Goal: Entertainment & Leisure: Consume media (video, audio)

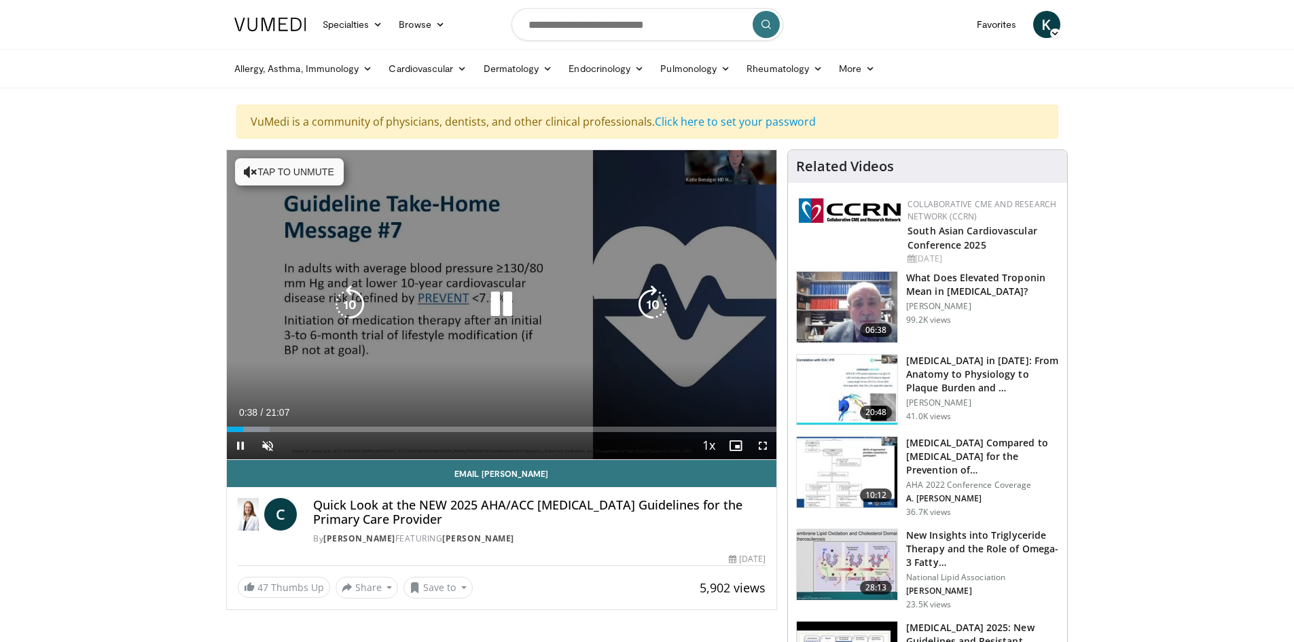
click at [501, 308] on icon "Video Player" at bounding box center [501, 304] width 38 height 38
click at [499, 304] on icon "Video Player" at bounding box center [501, 304] width 38 height 38
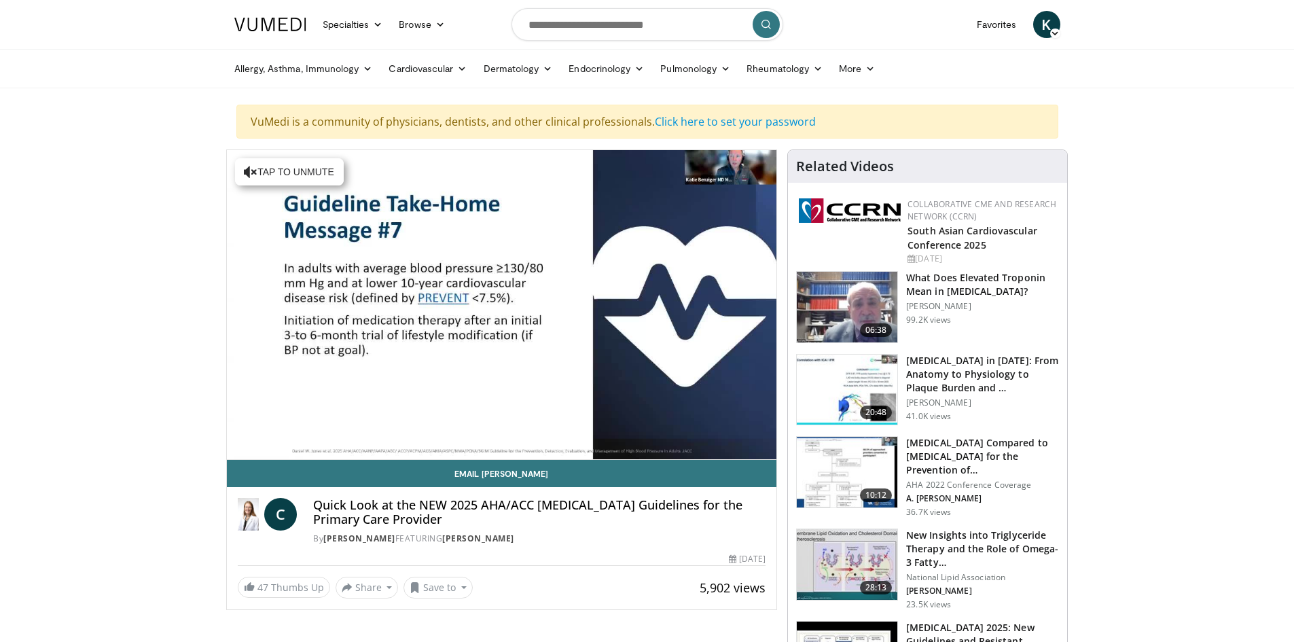
click at [267, 442] on div "10 seconds Tap to unmute" at bounding box center [502, 304] width 550 height 309
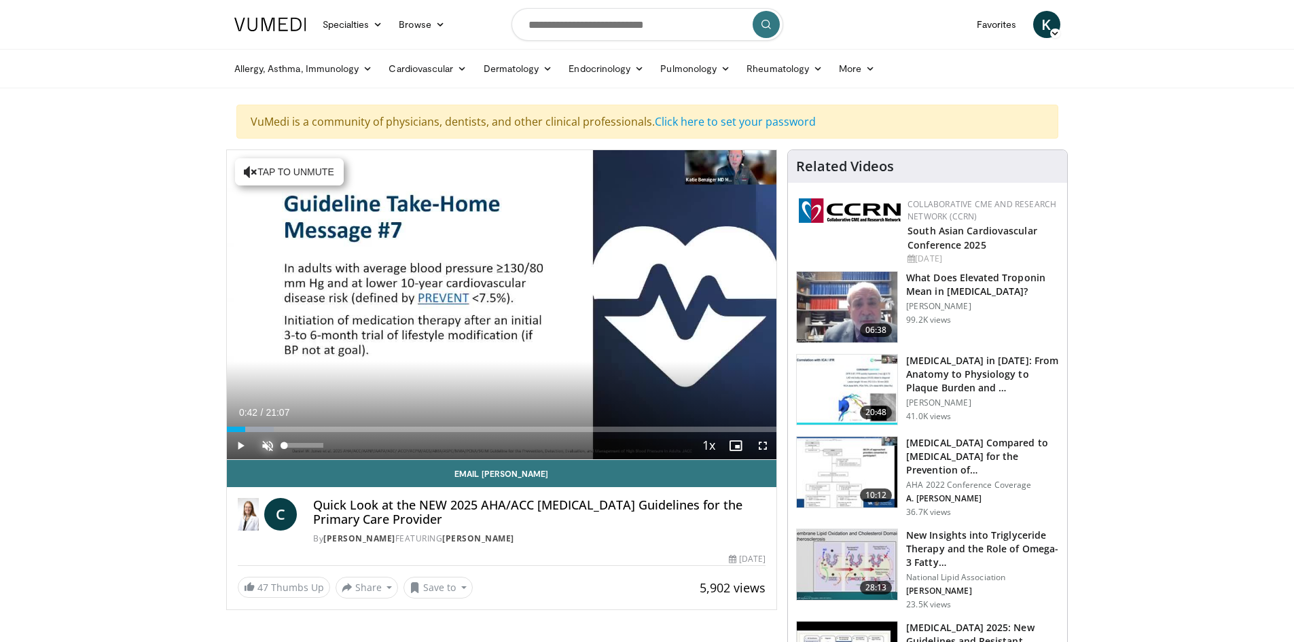
click at [264, 444] on span "Video Player" at bounding box center [267, 445] width 27 height 27
click at [237, 446] on span "Video Player" at bounding box center [240, 445] width 27 height 27
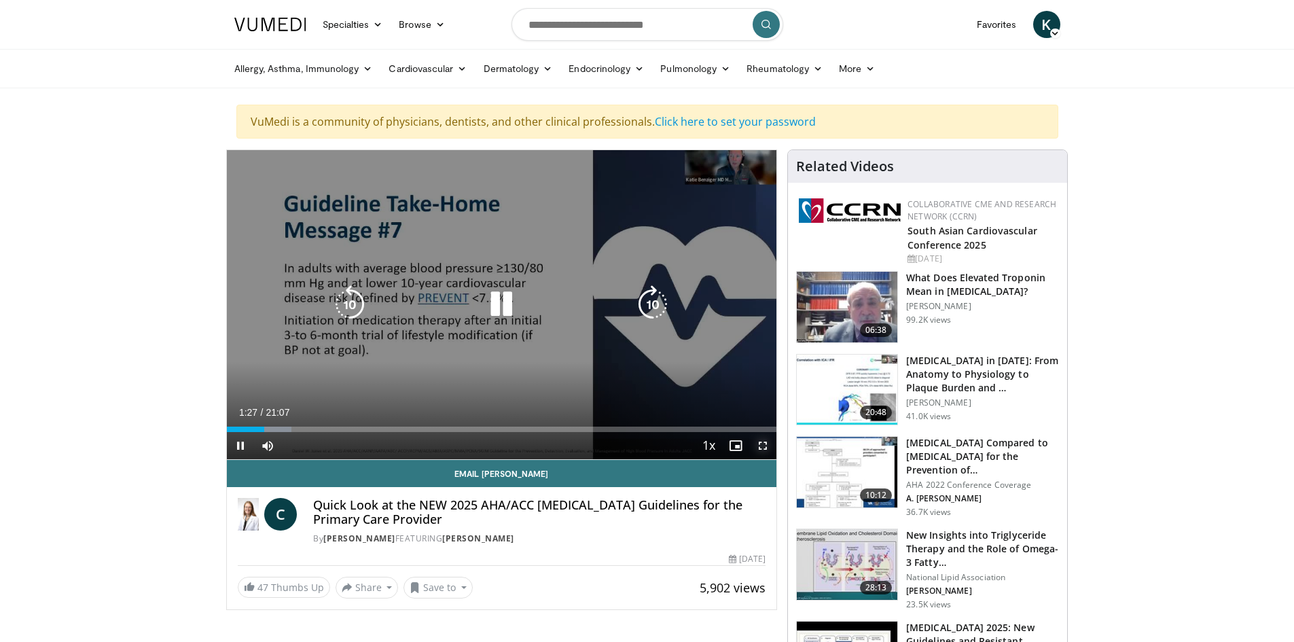
drag, startPoint x: 761, startPoint y: 444, endPoint x: 761, endPoint y: 502, distance: 58.4
click at [761, 443] on span "Video Player" at bounding box center [762, 445] width 27 height 27
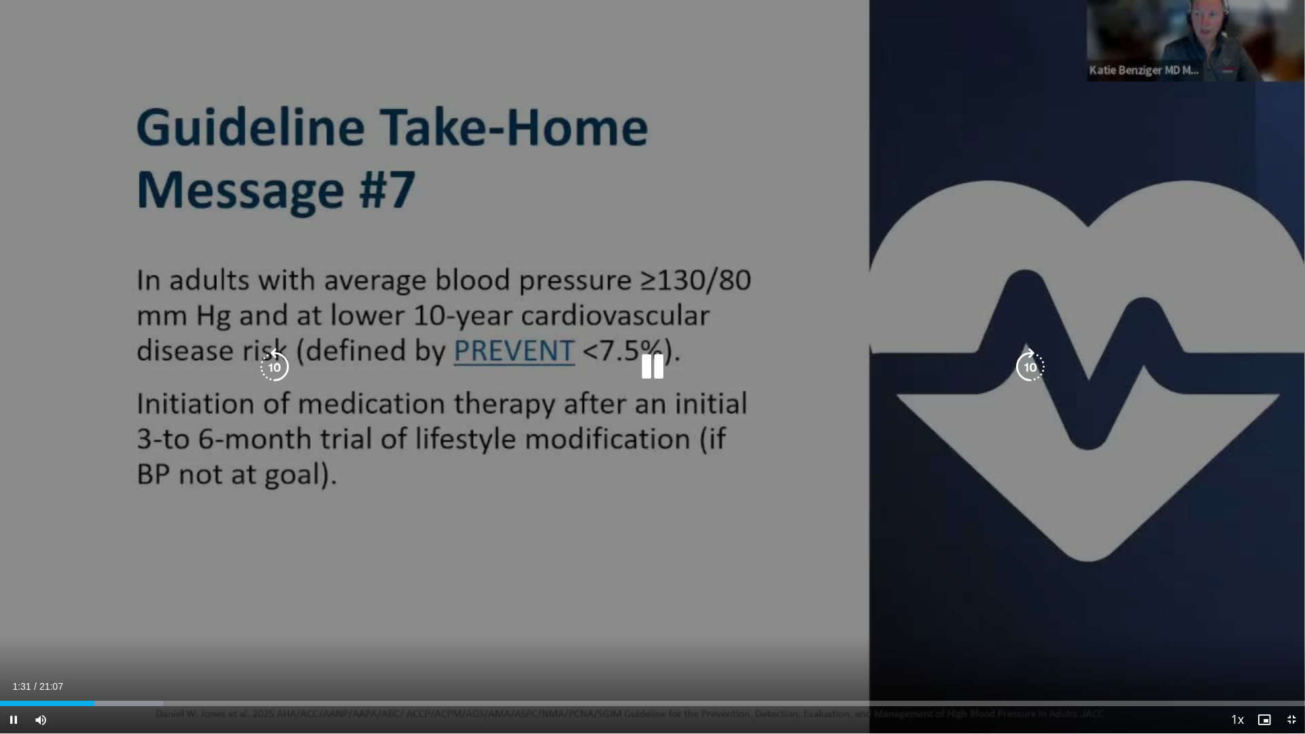
click at [785, 478] on div "10 seconds Tap to unmute" at bounding box center [652, 366] width 1305 height 733
click at [387, 569] on div "10 seconds Tap to unmute" at bounding box center [652, 366] width 1305 height 733
click at [649, 370] on icon "Video Player" at bounding box center [652, 367] width 38 height 38
click at [855, 289] on div "10 seconds Tap to unmute" at bounding box center [652, 366] width 1305 height 733
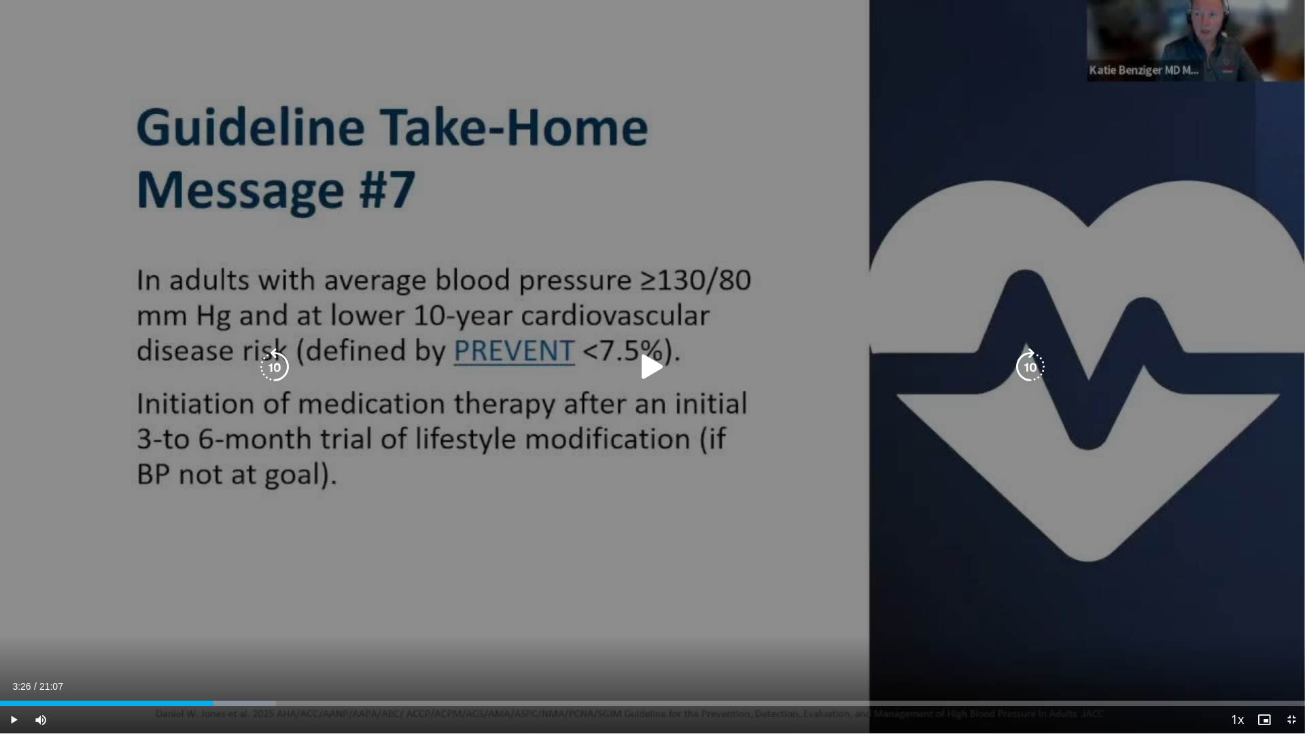
click at [651, 372] on icon "Video Player" at bounding box center [652, 367] width 38 height 38
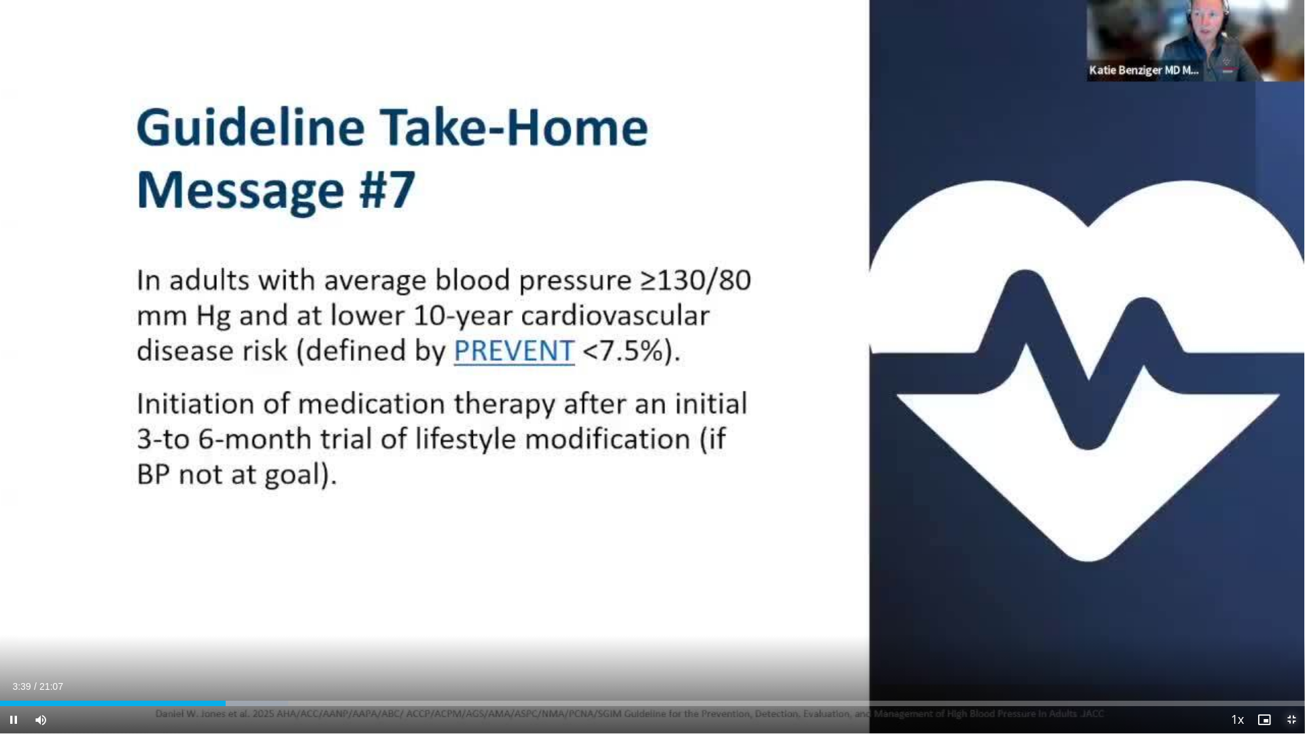
click at [1290, 641] on span "Video Player" at bounding box center [1290, 719] width 27 height 27
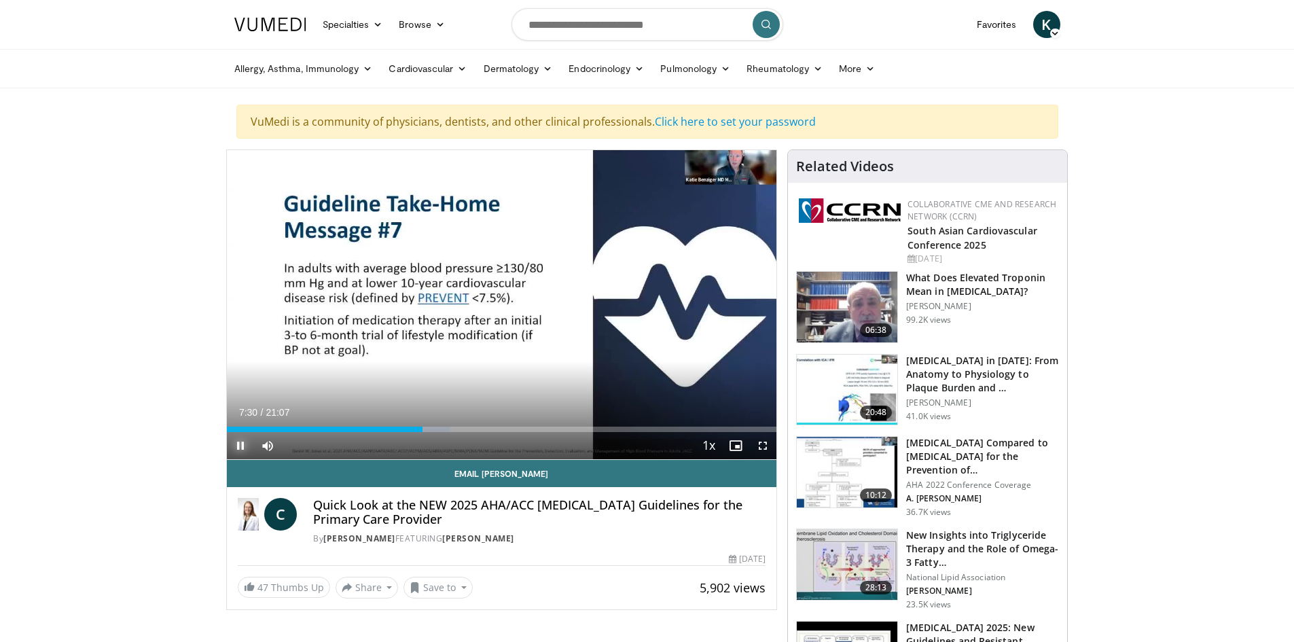
click at [240, 447] on span "Video Player" at bounding box center [240, 445] width 27 height 27
